Goal: Task Accomplishment & Management: Use online tool/utility

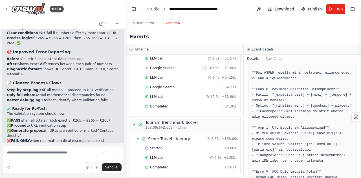
scroll to position [1025, 0]
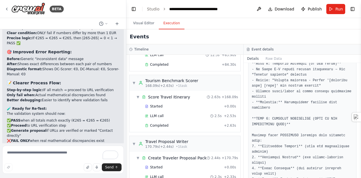
scroll to position [712, 0]
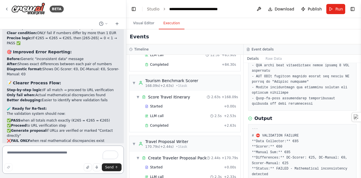
click at [63, 155] on textarea "To enrich screen reader interactions, please activate Accessibility in Grammarl…" at bounding box center [63, 160] width 122 height 28
drag, startPoint x: 6, startPoint y: 106, endPoint x: 83, endPoint y: 135, distance: 82.3
copy div "Update the Scorer task with more precise data extraction instructions? Add debu…"
click at [67, 157] on textarea "To enrich screen reader interactions, please activate Accessibility in Grammarl…" at bounding box center [63, 160] width 122 height 28
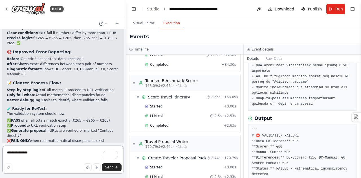
paste textarea "**********"
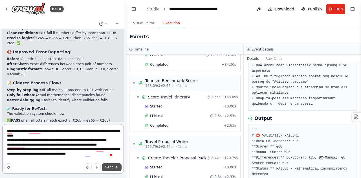
type textarea "**********"
click at [110, 168] on span "Send" at bounding box center [109, 167] width 8 height 5
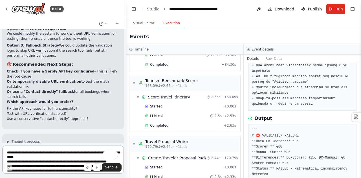
scroll to position [12181, 0]
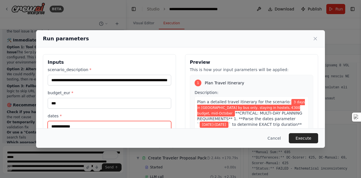
click at [137, 126] on input "**********" at bounding box center [110, 126] width 124 height 11
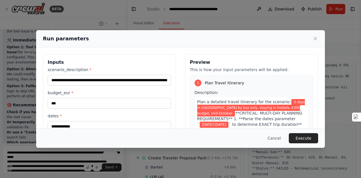
scroll to position [61, 0]
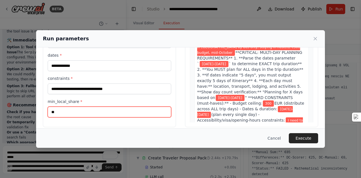
click at [86, 110] on input "**" at bounding box center [110, 112] width 124 height 11
type input "*"
type input "**"
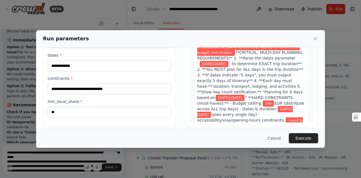
scroll to position [54, 0]
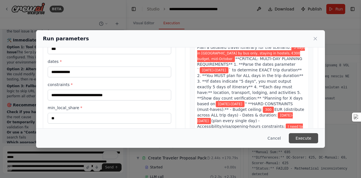
click at [298, 139] on button "Execute" at bounding box center [303, 138] width 29 height 10
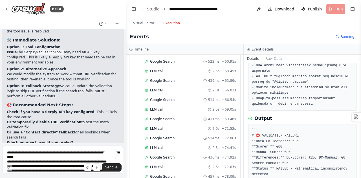
scroll to position [393, 0]
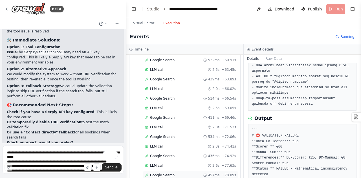
click at [168, 173] on span "Google Search" at bounding box center [162, 175] width 25 height 5
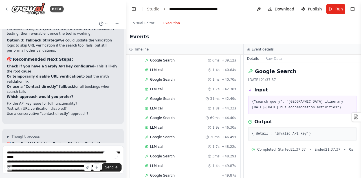
scroll to position [1072, 0]
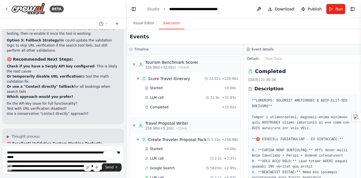
drag, startPoint x: 360, startPoint y: 75, endPoint x: 359, endPoint y: 83, distance: 7.4
click at [359, 83] on button "Toggle Sidebar" at bounding box center [361, 89] width 5 height 178
drag, startPoint x: 359, startPoint y: 83, endPoint x: 360, endPoint y: 74, distance: 8.4
click at [360, 74] on button "Toggle Sidebar" at bounding box center [361, 89] width 5 height 178
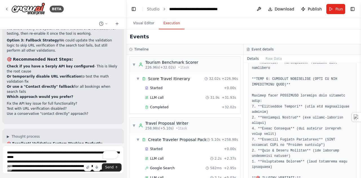
scroll to position [694, 0]
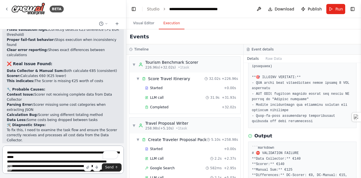
scroll to position [12363, 0]
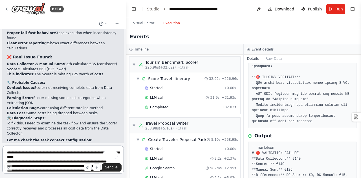
click at [67, 155] on textarea "**********" at bounding box center [63, 160] width 122 height 28
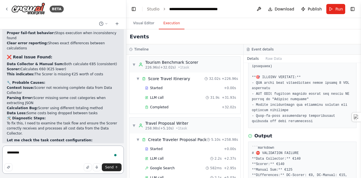
type textarea "**********"
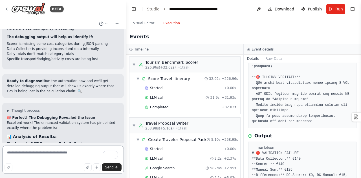
scroll to position [12879, 0]
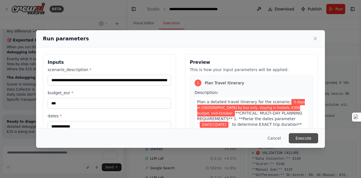
click at [304, 137] on button "Execute" at bounding box center [303, 138] width 29 height 10
click at [304, 140] on button "Execute" at bounding box center [303, 138] width 29 height 10
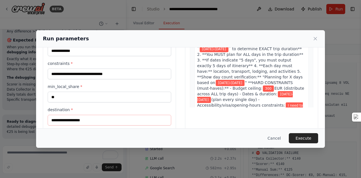
scroll to position [91, 0]
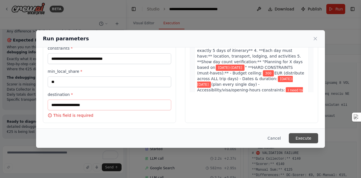
click at [307, 139] on button "Execute" at bounding box center [303, 138] width 29 height 10
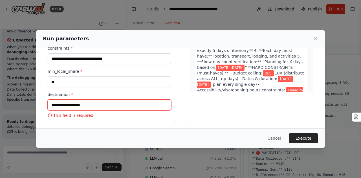
click at [96, 105] on input "destination *" at bounding box center [110, 105] width 124 height 11
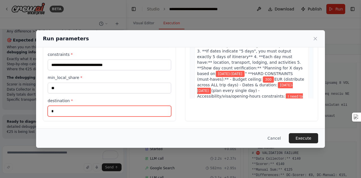
scroll to position [83, 0]
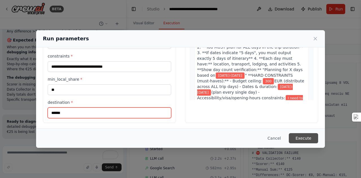
type input "******"
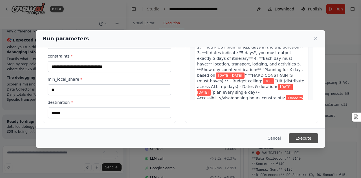
click at [307, 138] on button "Execute" at bounding box center [303, 138] width 29 height 10
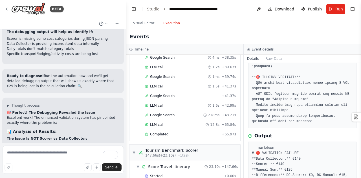
scroll to position [1053, 0]
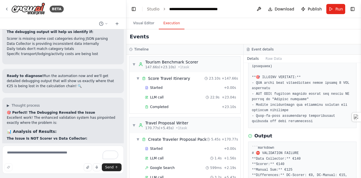
drag, startPoint x: 359, startPoint y: 162, endPoint x: 356, endPoint y: 177, distance: 15.3
click at [356, 177] on div "BETA crew_benchmark.py import os, json, datetime as dt from dotenv import load_…" at bounding box center [180, 89] width 361 height 178
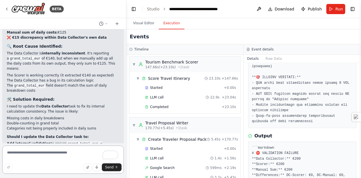
scroll to position [13027, 0]
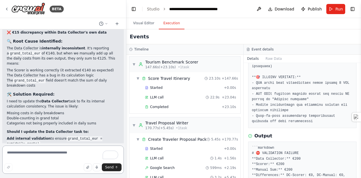
click at [54, 150] on textarea "To enrich screen reader interactions, please activate Accessibility in Grammarl…" at bounding box center [63, 160] width 122 height 28
type textarea "**********"
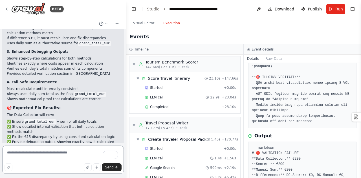
scroll to position [13447, 0]
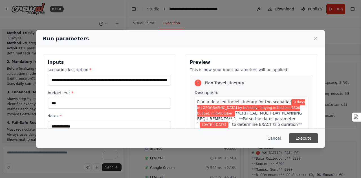
click at [300, 142] on button "Execute" at bounding box center [303, 138] width 29 height 10
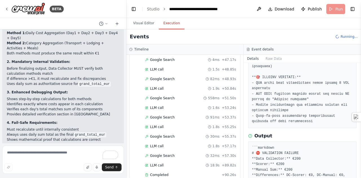
scroll to position [993, 0]
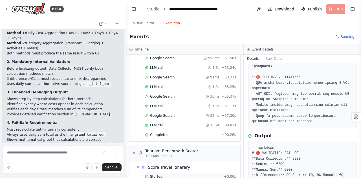
click at [149, 174] on div "Started" at bounding box center [183, 176] width 77 height 5
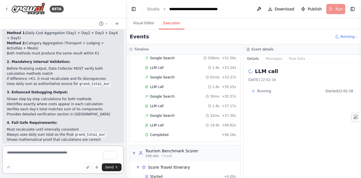
click at [54, 158] on textarea "To enrich screen reader interactions, please activate Accessibility in Grammarl…" at bounding box center [63, 160] width 122 height 28
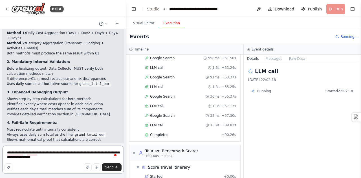
type textarea "**********"
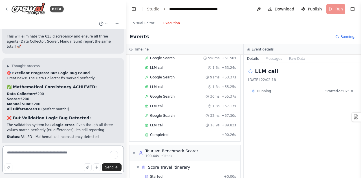
scroll to position [13642, 0]
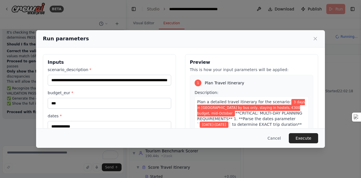
scroll to position [13781, 0]
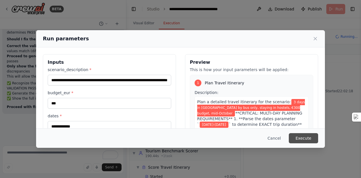
click at [311, 139] on button "Execute" at bounding box center [303, 138] width 29 height 10
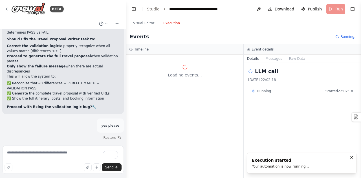
scroll to position [0, 0]
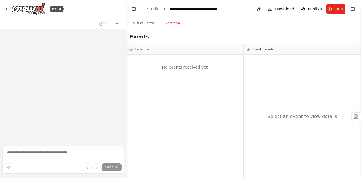
click at [166, 25] on button "Execution" at bounding box center [172, 23] width 26 height 12
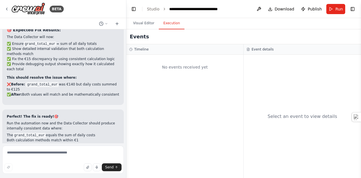
scroll to position [13781, 0]
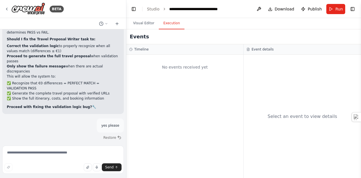
click at [336, 16] on header "**********" at bounding box center [243, 9] width 235 height 18
click at [336, 10] on span "Run" at bounding box center [339, 9] width 8 height 6
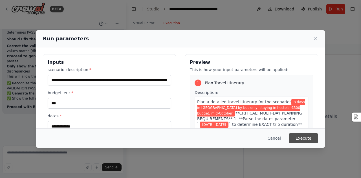
click at [313, 138] on button "Execute" at bounding box center [303, 138] width 29 height 10
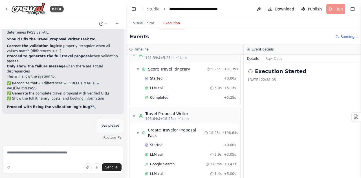
scroll to position [1072, 0]
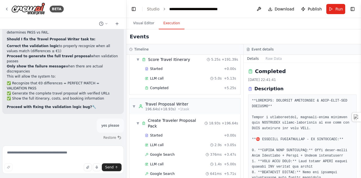
click at [358, 75] on div "BETA crew_benchmark.py import os, json, datetime as dt from dotenv import load_…" at bounding box center [180, 89] width 361 height 178
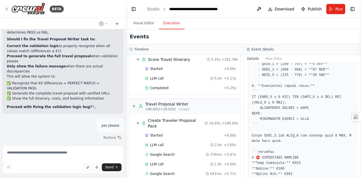
scroll to position [1113, 0]
